Goal: Find specific page/section: Find specific page/section

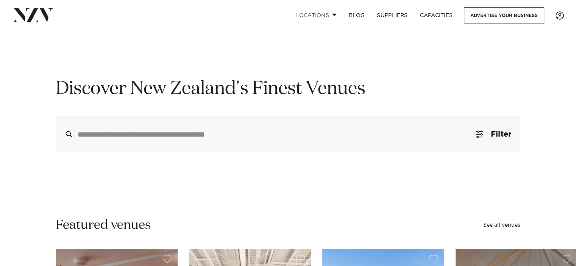
scroll to position [32, 0]
click at [329, 17] on link "Locations" at bounding box center [316, 15] width 53 height 16
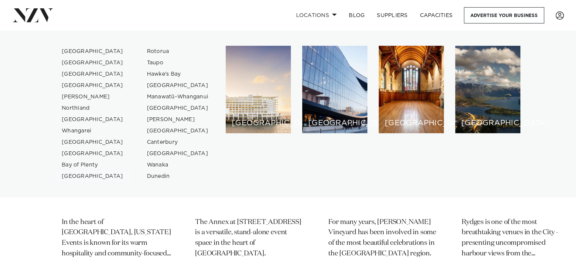
scroll to position [410, 0]
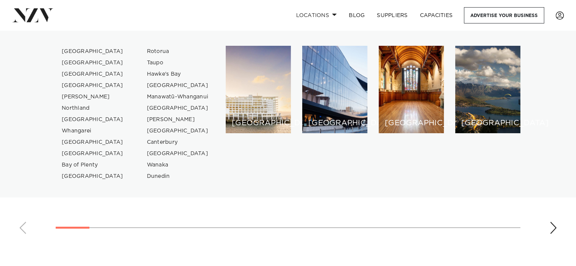
click at [21, 227] on swiper-container "Auckland Texas Events In the heart of Manukau, Texas Events is known for its wa…" at bounding box center [288, 73] width 576 height 405
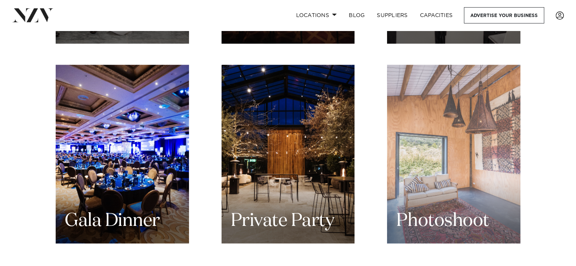
scroll to position [1016, 0]
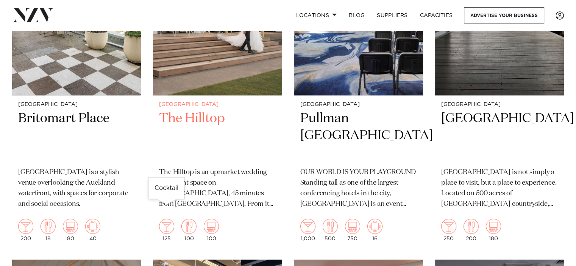
scroll to position [3396, 0]
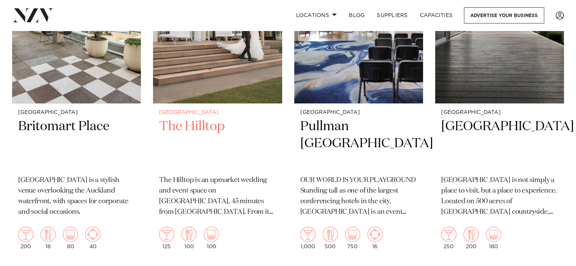
click at [218, 81] on img at bounding box center [217, 17] width 129 height 173
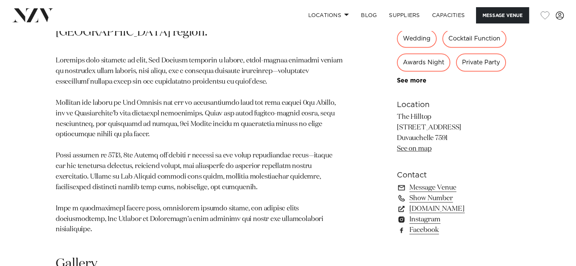
scroll to position [565, 0]
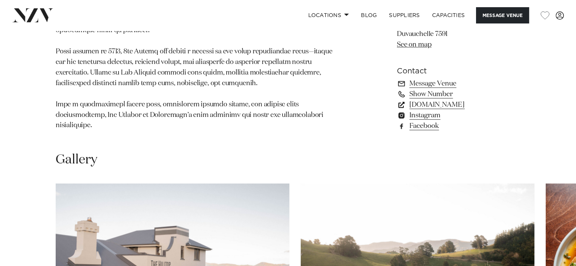
click at [429, 99] on link "[DOMAIN_NAME]" at bounding box center [458, 104] width 123 height 11
